Goal: Task Accomplishment & Management: Use online tool/utility

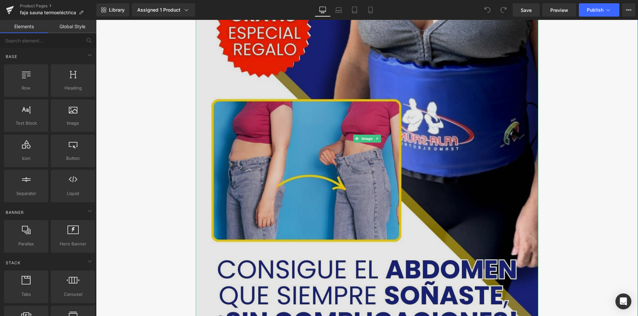
scroll to position [166, 0]
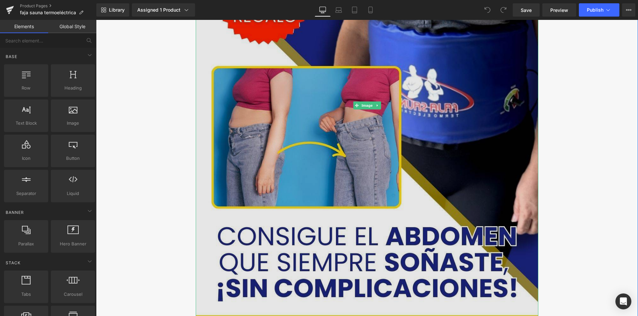
click at [257, 152] on img at bounding box center [367, 105] width 342 height 469
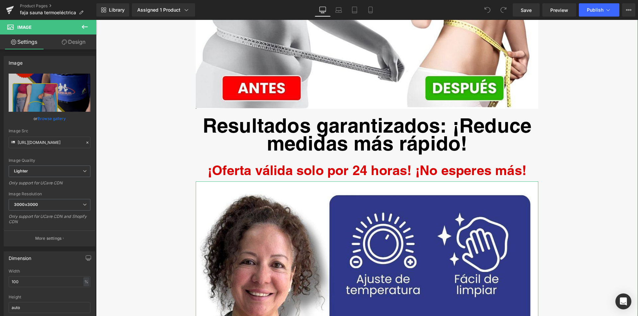
scroll to position [1229, 0]
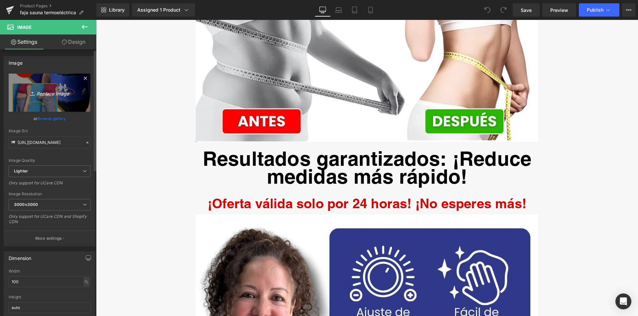
click at [46, 92] on icon "Replace Image" at bounding box center [49, 93] width 53 height 8
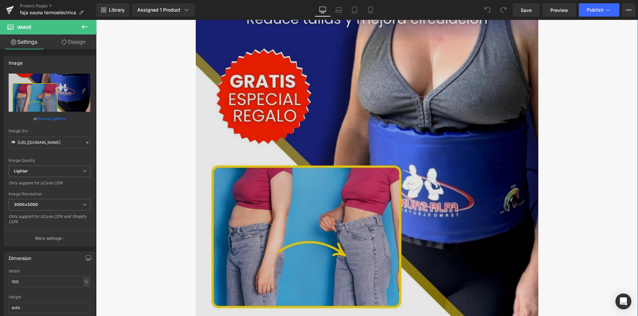
scroll to position [100, 0]
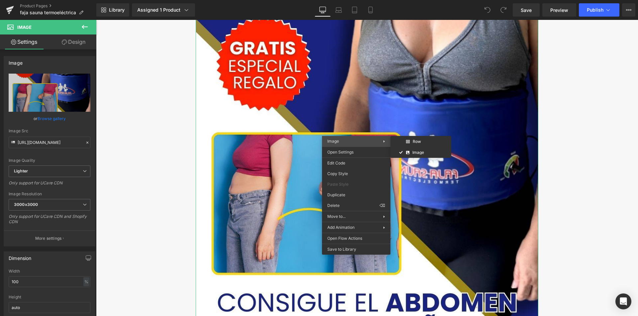
click at [368, 140] on span "Image" at bounding box center [355, 141] width 56 height 6
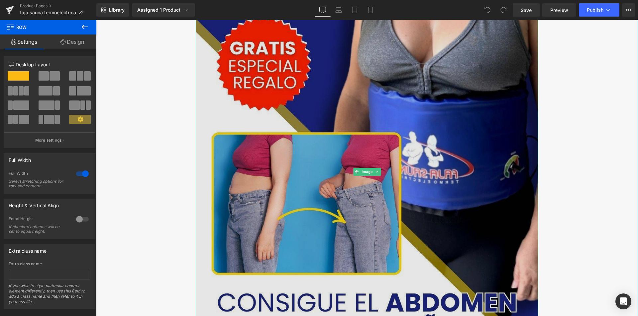
click at [436, 125] on img at bounding box center [367, 172] width 342 height 469
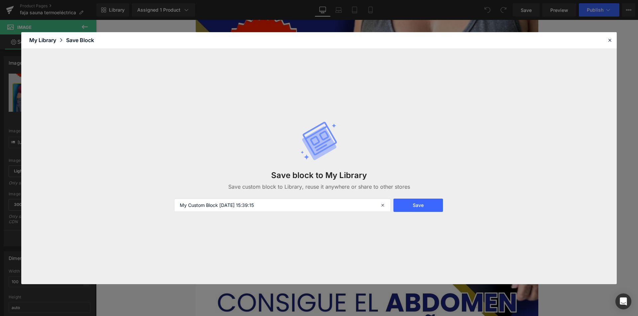
click at [44, 39] on div "My Library" at bounding box center [47, 40] width 37 height 8
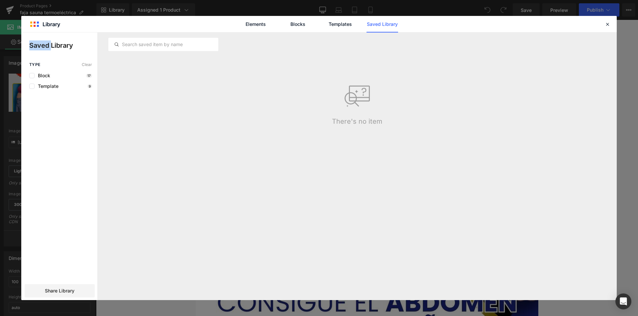
click at [44, 39] on div "Saved Library Type Clear Block 17 Template 9 Share Library" at bounding box center [59, 167] width 76 height 268
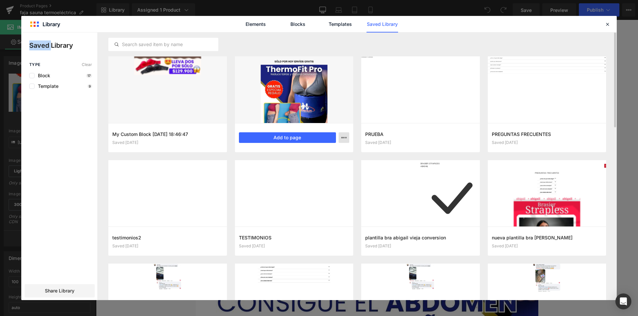
click at [345, 135] on button "button" at bounding box center [343, 137] width 11 height 11
click at [345, 135] on div at bounding box center [318, 167] width 595 height 268
click at [289, 102] on div at bounding box center [294, 89] width 119 height 67
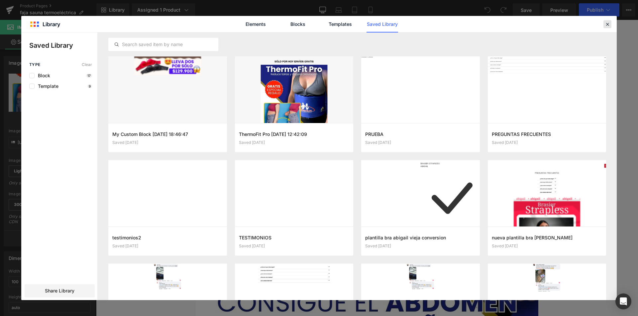
click at [605, 24] on icon at bounding box center [607, 24] width 6 height 6
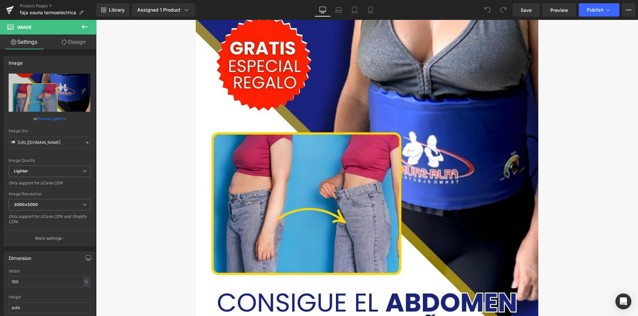
click at [107, 1] on div "Library Assigned 1 Product Product Preview FAJA SAUNA REDUCTOR TERMO ELÉCTRICA …" at bounding box center [366, 10] width 541 height 20
click at [109, 6] on link "Library" at bounding box center [112, 9] width 33 height 13
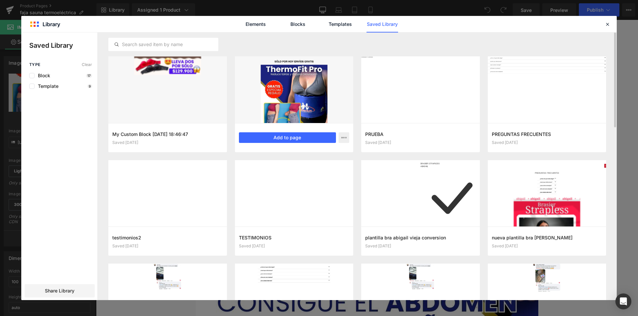
click at [304, 112] on div at bounding box center [294, 89] width 119 height 67
click at [298, 138] on button "Add to page" at bounding box center [287, 137] width 97 height 11
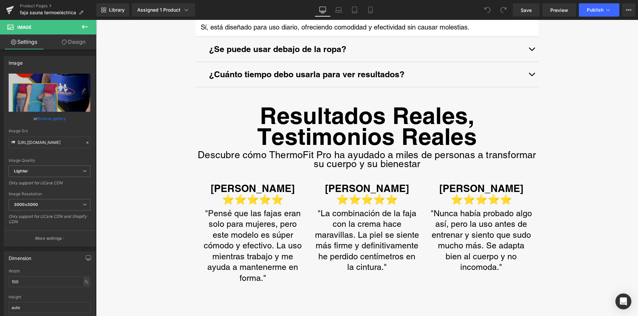
scroll to position [3220, 0]
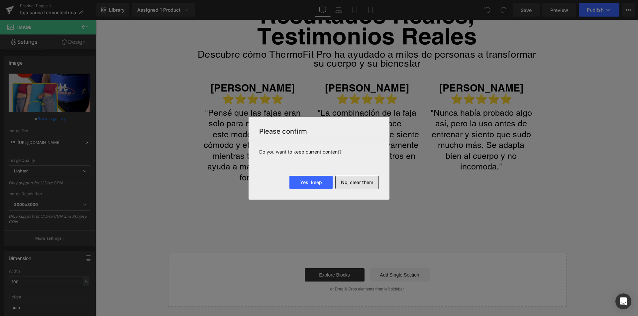
click at [363, 185] on button "No, clear them" at bounding box center [357, 182] width 44 height 13
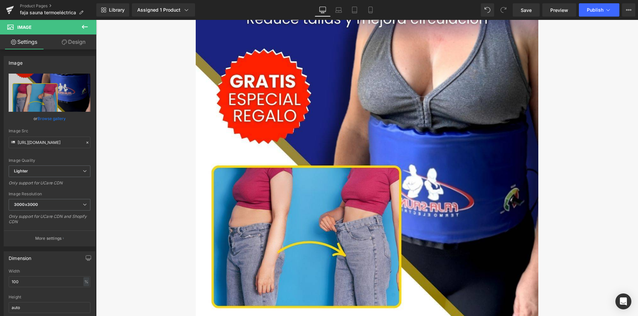
scroll to position [0, 0]
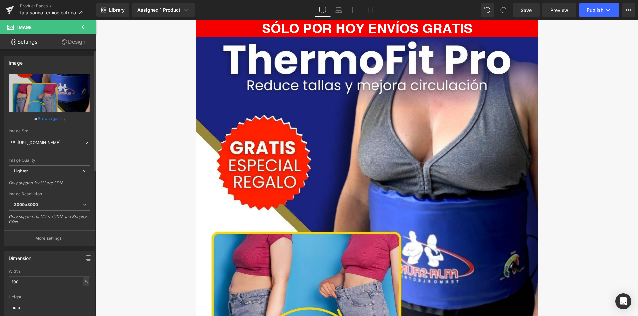
click at [57, 142] on input "[URL][DOMAIN_NAME]" at bounding box center [50, 143] width 82 height 12
click at [57, 139] on input "[URL][DOMAIN_NAME]" at bounding box center [50, 143] width 82 height 12
click at [57, 140] on input "[URL][DOMAIN_NAME]" at bounding box center [50, 143] width 82 height 12
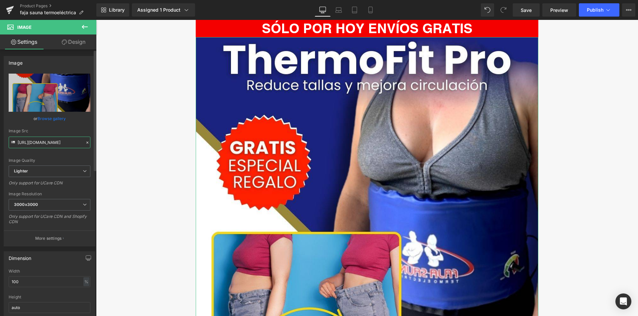
click at [57, 140] on input "[URL][DOMAIN_NAME]" at bounding box center [50, 143] width 82 height 12
drag, startPoint x: 40, startPoint y: 204, endPoint x: 3, endPoint y: 207, distance: 36.3
click at [3, 207] on div "Image [URL][DOMAIN_NAME] Replace Image Upload image or Browse gallery Image Src…" at bounding box center [49, 149] width 99 height 196
click at [369, 9] on icon at bounding box center [370, 10] width 7 height 7
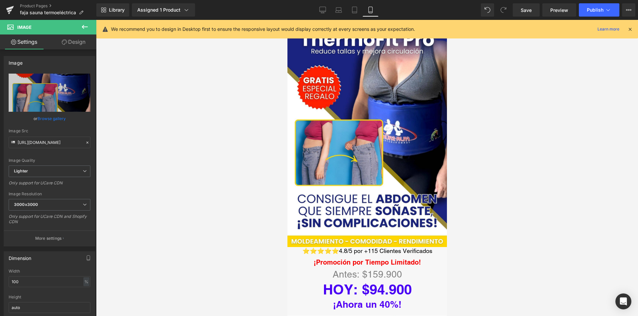
click at [631, 28] on icon at bounding box center [630, 29] width 6 height 6
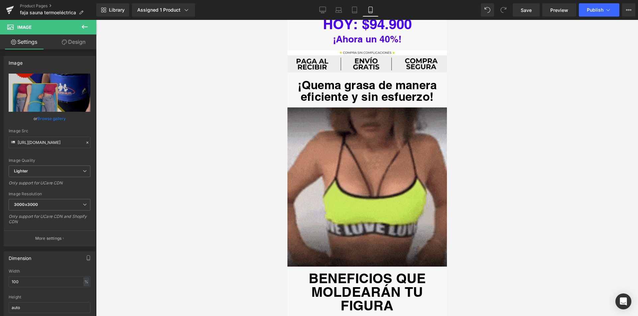
scroll to position [465, 0]
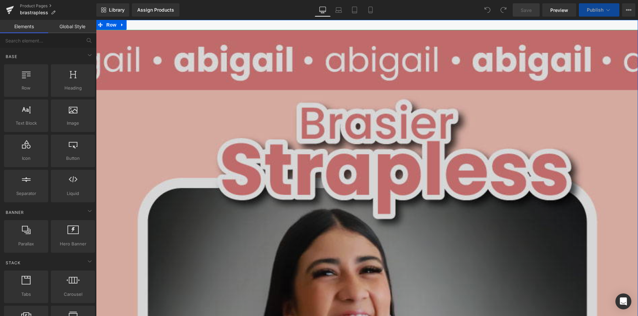
scroll to position [33, 0]
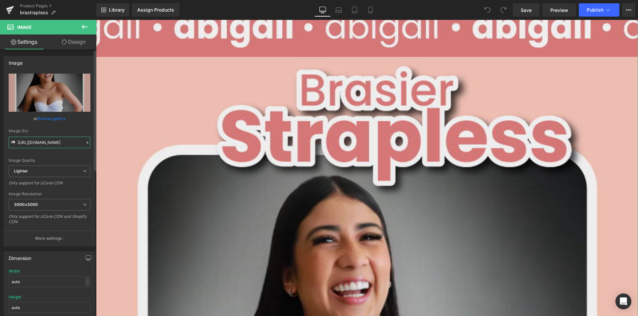
click at [55, 141] on input "https://ucarecdn.com/50fa4601-c829-4cd0-b139-277ccd00fc97/-/format/auto/-/previ…" at bounding box center [50, 143] width 82 height 12
